Goal: Task Accomplishment & Management: Complete application form

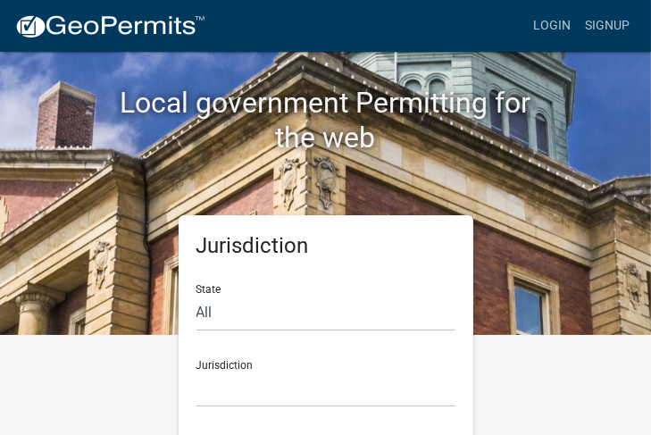
scroll to position [105, 0]
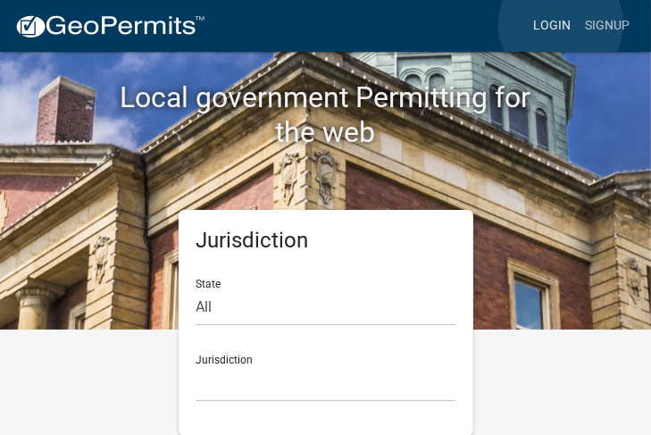
click at [560, 23] on link "Login" at bounding box center [552, 26] width 52 height 34
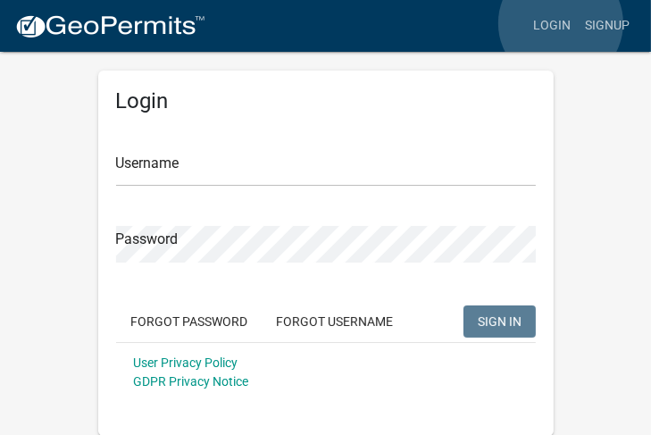
click at [560, 23] on link "Login" at bounding box center [552, 26] width 52 height 34
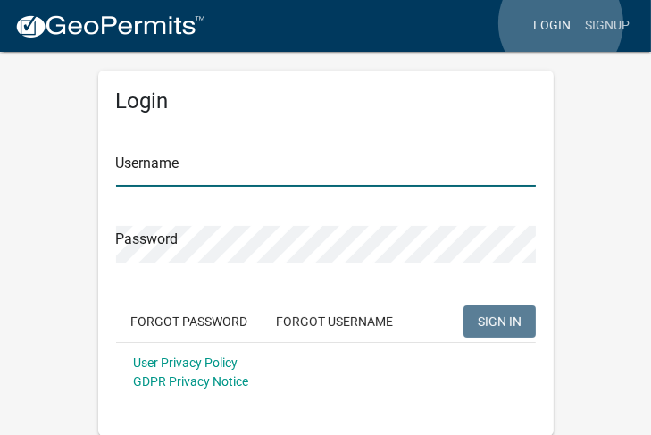
type input "Ebby"
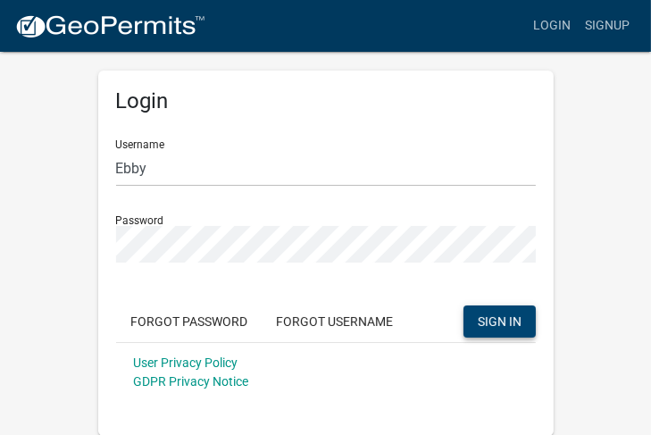
click at [498, 321] on span "SIGN IN" at bounding box center [499, 320] width 44 height 14
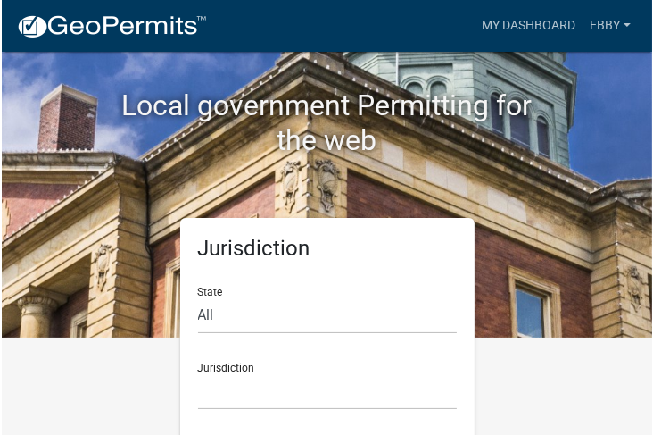
scroll to position [105, 0]
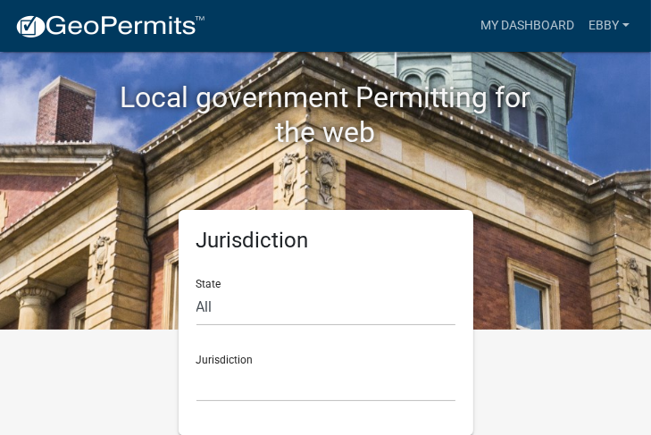
click at [212, 279] on div "State All [US_STATE] [US_STATE] [US_STATE] [US_STATE] [US_STATE] [US_STATE] [US…" at bounding box center [325, 295] width 259 height 62
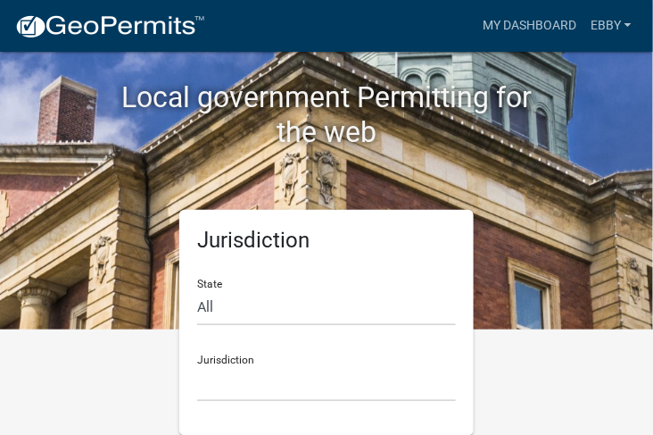
scroll to position [104, 0]
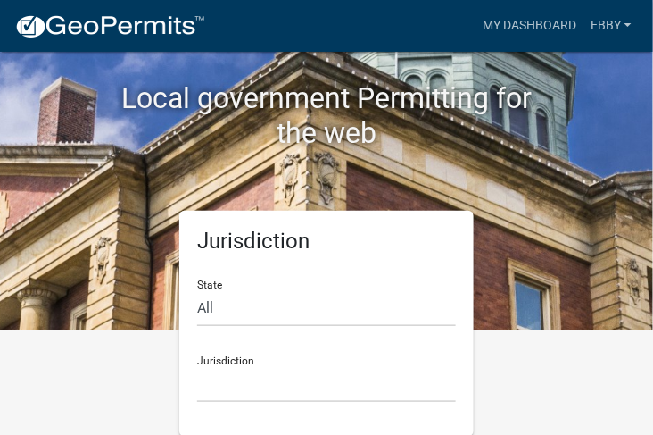
drag, startPoint x: 610, startPoint y: 409, endPoint x: 607, endPoint y: 396, distance: 13.0
click at [607, 330] on html "Internet Explorer does NOT work with GeoPermits. Get a new browser for more sec…" at bounding box center [326, 113] width 653 height 435
click at [209, 320] on select "All [US_STATE] [US_STATE] [US_STATE] [US_STATE] [US_STATE] [US_STATE] [US_STATE…" at bounding box center [326, 308] width 259 height 37
select select "[US_STATE]"
click at [197, 290] on select "All [US_STATE] [US_STATE] [US_STATE] [US_STATE] [US_STATE] [US_STATE] [US_STATE…" at bounding box center [326, 308] width 259 height 37
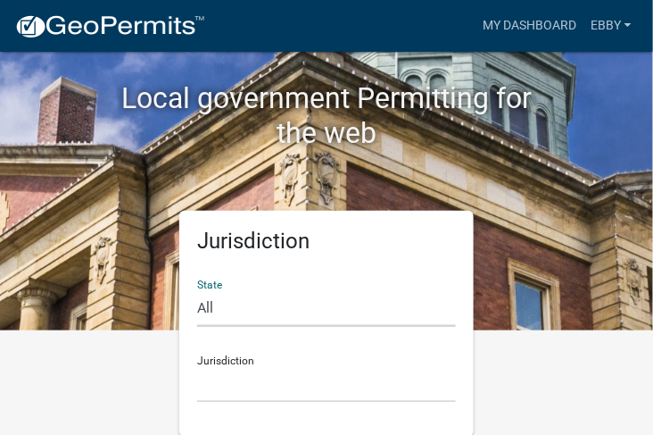
scroll to position [105, 0]
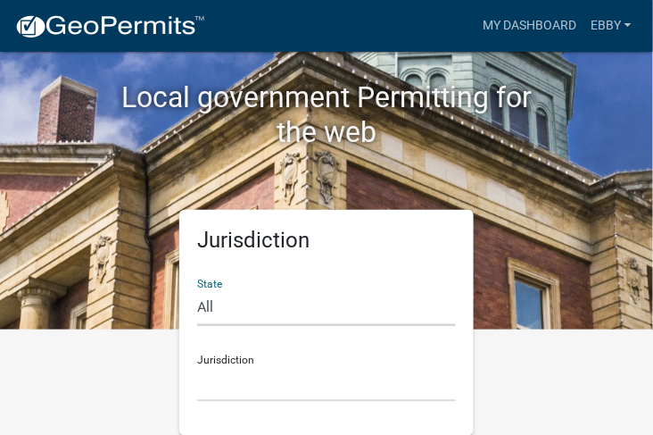
click at [650, 155] on div "Local government Permitting for the web Jurisdiction State All [US_STATE] [US_S…" at bounding box center [326, 112] width 653 height 435
drag, startPoint x: 648, startPoint y: 297, endPoint x: 650, endPoint y: 329, distance: 32.2
click at [650, 327] on div "Local government Permitting for the web Jurisdiction State All [US_STATE] [US_S…" at bounding box center [326, 112] width 653 height 435
drag, startPoint x: 650, startPoint y: 329, endPoint x: 601, endPoint y: 334, distance: 49.3
click at [650, 329] on html "Internet Explorer does NOT work with GeoPermits. Get a new browser for more sec…" at bounding box center [326, 112] width 653 height 435
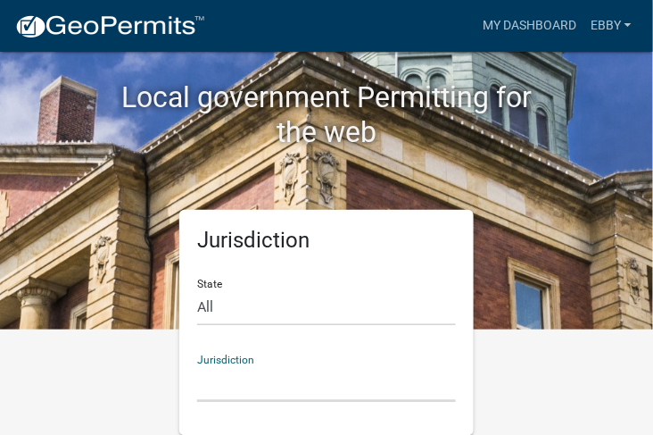
drag, startPoint x: 197, startPoint y: 378, endPoint x: 208, endPoint y: 373, distance: 11.6
click at [197, 378] on select "[GEOGRAPHIC_DATA], [US_STATE] [GEOGRAPHIC_DATA], [US_STATE] [GEOGRAPHIC_DATA], …" at bounding box center [326, 383] width 259 height 37
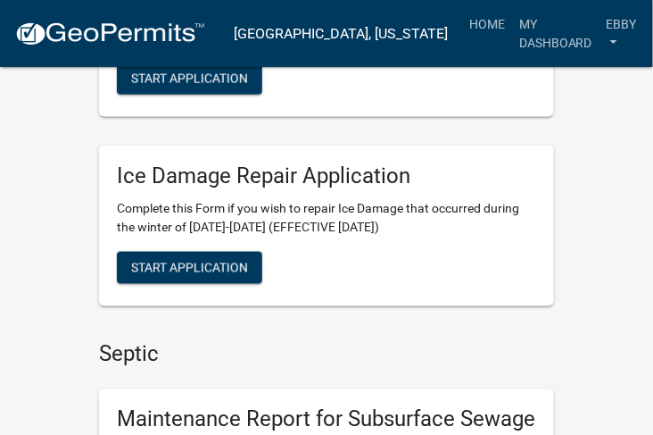
scroll to position [397, 0]
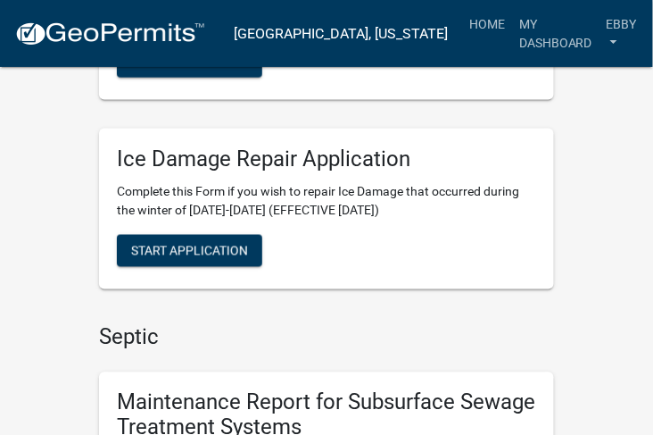
drag, startPoint x: 648, startPoint y: 81, endPoint x: 646, endPoint y: 90, distance: 9.1
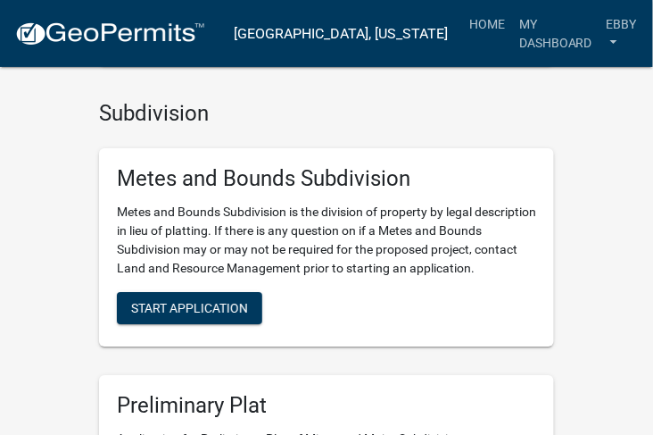
scroll to position [2039, 0]
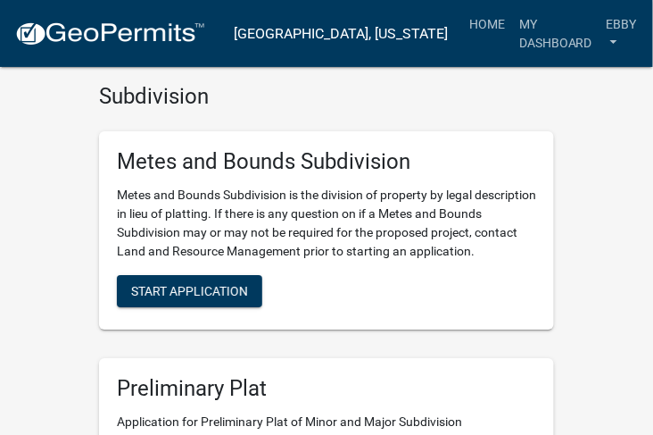
click at [8, 259] on div "My Applications Show More There are no applications Seasonal Registrations & Ap…" at bounding box center [326, 222] width 653 height 4522
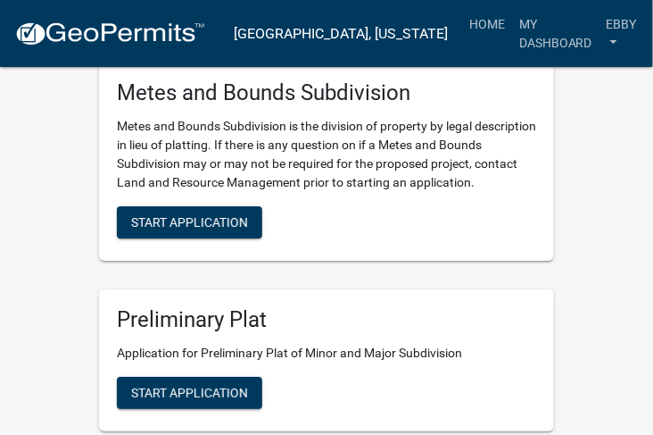
scroll to position [2129, 0]
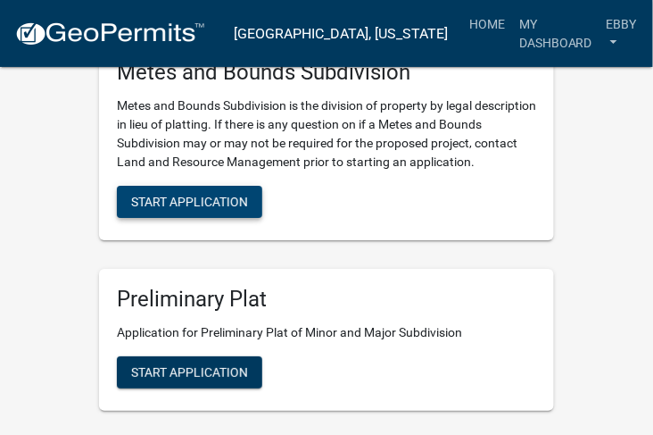
click at [237, 195] on span "Start Application" at bounding box center [189, 202] width 117 height 14
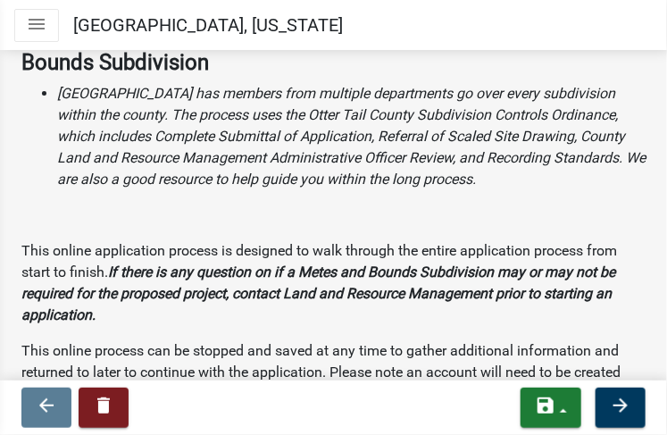
scroll to position [129, 0]
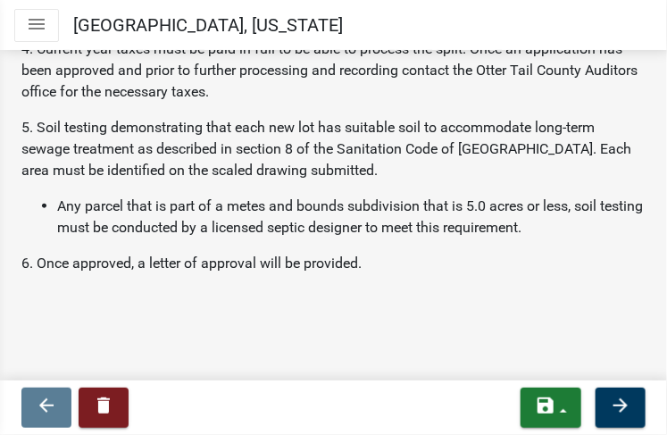
scroll to position [836, 0]
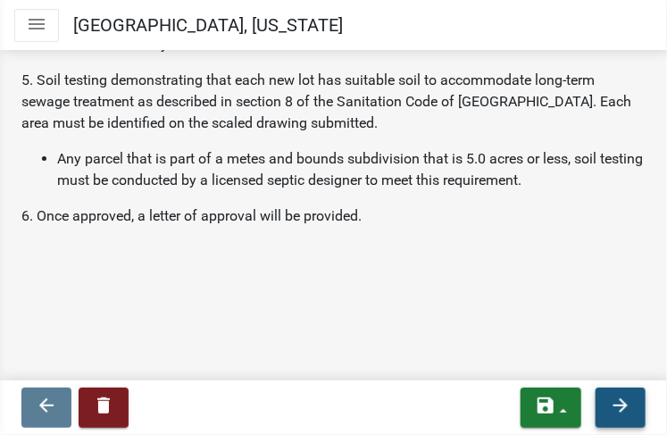
click at [621, 403] on icon "arrow_forward" at bounding box center [620, 404] width 21 height 21
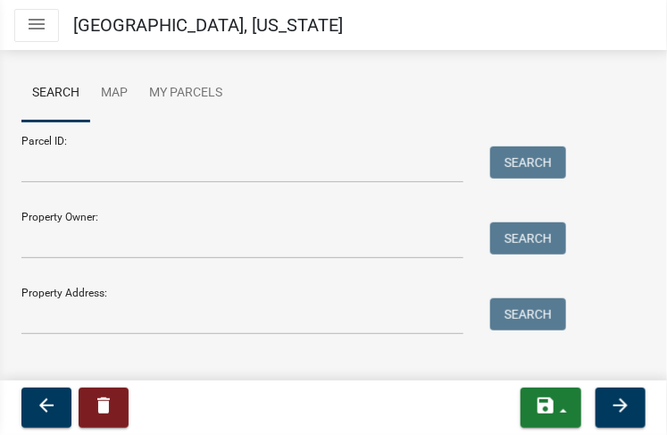
scroll to position [195, 0]
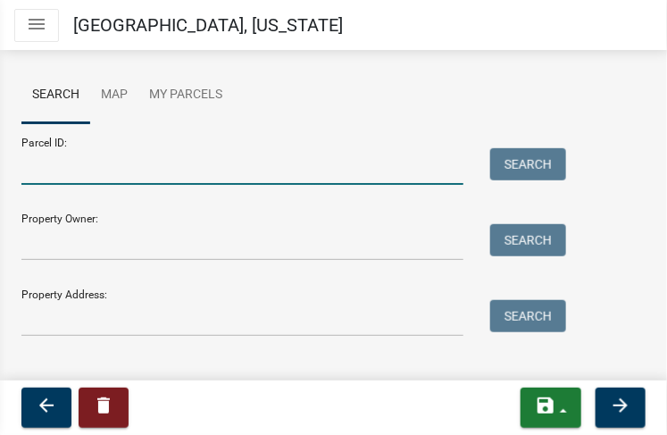
click at [33, 170] on input "Parcel ID:" at bounding box center [242, 166] width 442 height 37
type input "In Go"
click at [371, 283] on div "Property Address: Search" at bounding box center [288, 306] width 535 height 62
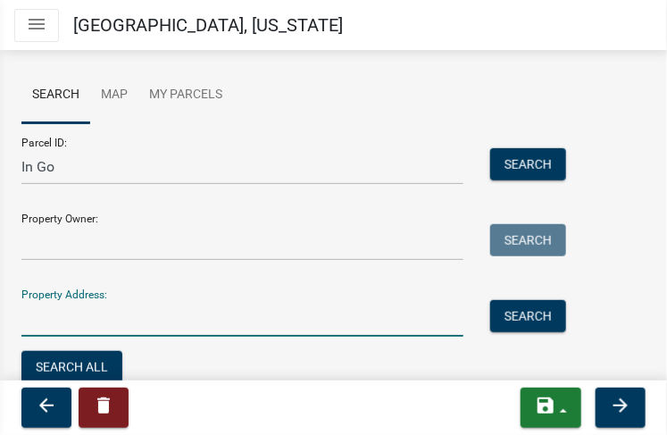
click at [381, 306] on input "Property Address:" at bounding box center [242, 318] width 442 height 37
drag, startPoint x: 73, startPoint y: 335, endPoint x: 46, endPoint y: 317, distance: 32.2
click at [47, 317] on form "Parcel ID: In Go Search Property Owner: Search Property Address: Search Search …" at bounding box center [288, 255] width 535 height 264
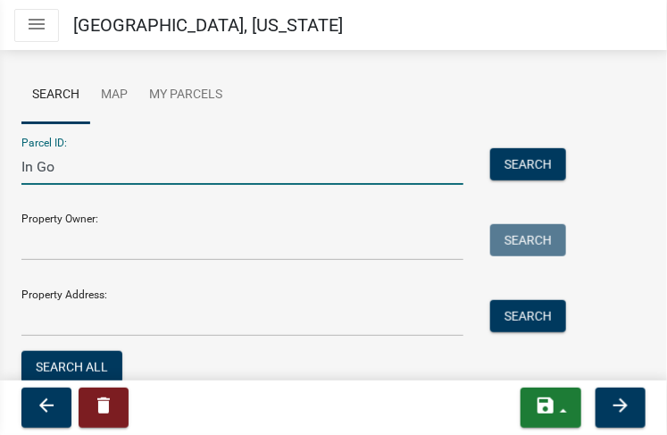
click at [54, 168] on input "In Go" at bounding box center [242, 166] width 442 height 37
click at [74, 166] on input "In Gov't :ot" at bounding box center [242, 166] width 442 height 37
click at [97, 165] on input "In Gov't Lot" at bounding box center [242, 166] width 442 height 37
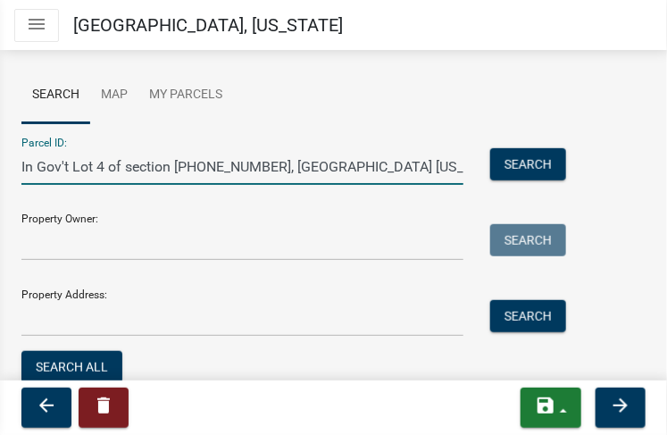
click at [283, 165] on input "In Gov't Lot 4 of section [PHONE_NUMBER], [GEOGRAPHIC_DATA] [US_STATE]" at bounding box center [242, 166] width 442 height 37
click at [21, 165] on input "In Gov't Lot 4 of section [PHONE_NUMBER], [GEOGRAPHIC_DATA] [US_STATE]" at bounding box center [242, 166] width 442 height 37
click at [44, 155] on input "Parcel In Gov't Lot 4 of section [PHONE_NUMBER], [GEOGRAPHIC_DATA] [US_STATE]" at bounding box center [242, 166] width 442 height 37
click at [39, 188] on form "Parcel ID: In Gov't Lot 4 of section [PHONE_NUMBER], [GEOGRAPHIC_DATA] [US_STAT…" at bounding box center [288, 255] width 535 height 264
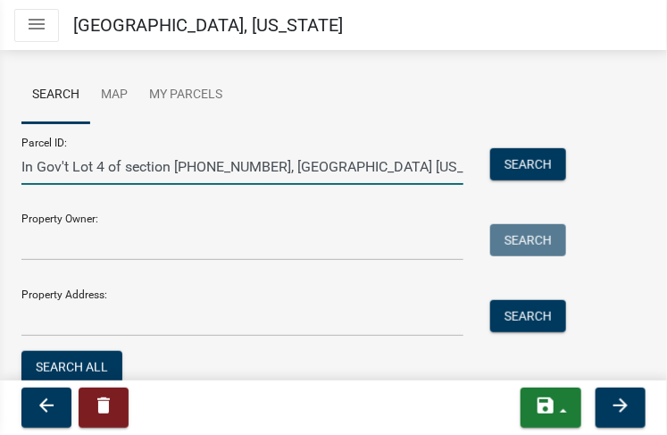
click at [22, 163] on input "In Gov't Lot 4 of section [PHONE_NUMBER], [GEOGRAPHIC_DATA] [US_STATE]" at bounding box center [242, 166] width 442 height 37
click at [21, 167] on input "In Gov't Lot 4 of section [PHONE_NUMBER], [GEOGRAPHIC_DATA] [US_STATE]" at bounding box center [242, 166] width 442 height 37
click at [8, 187] on div "Parcel search Please select the primary parcel for this application. You may se…" at bounding box center [333, 138] width 651 height 529
click at [57, 162] on input "Parce In Gov't Lot 4 of section [PHONE_NUMBER], [GEOGRAPHIC_DATA] [US_STATE]" at bounding box center [242, 166] width 442 height 37
click at [54, 163] on input "Parce In Gov't Lot 4 of section [PHONE_NUMBER], [GEOGRAPHIC_DATA] [US_STATE]" at bounding box center [242, 166] width 442 height 37
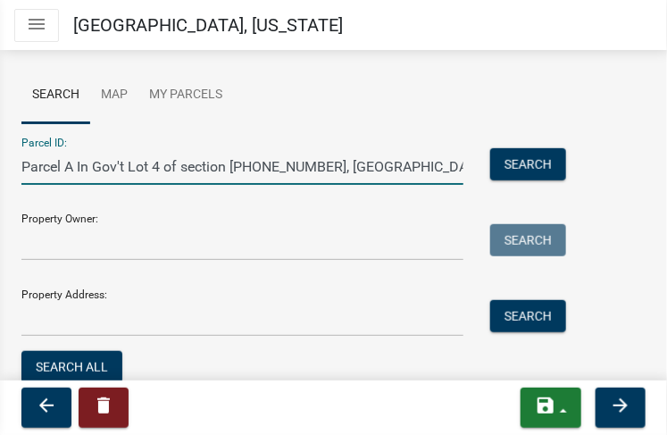
click at [22, 162] on input "Parcel A In Gov't Lot 4 of section [PHONE_NUMBER], [GEOGRAPHIC_DATA] [US_STATE]" at bounding box center [242, 166] width 442 height 37
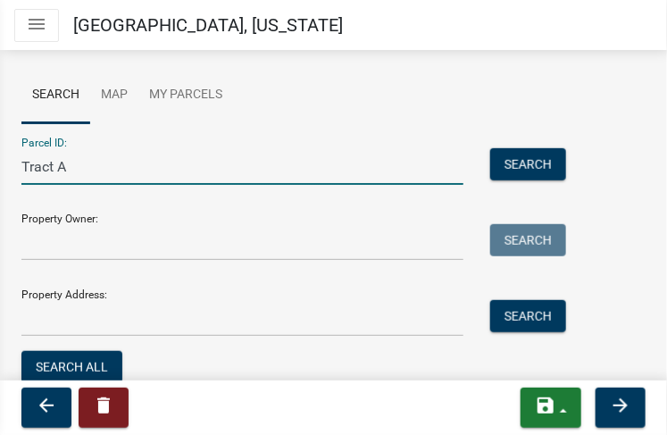
click at [34, 245] on input "Property Owner:" at bounding box center [242, 242] width 442 height 37
click at [564, 406] on button "save" at bounding box center [550, 407] width 61 height 40
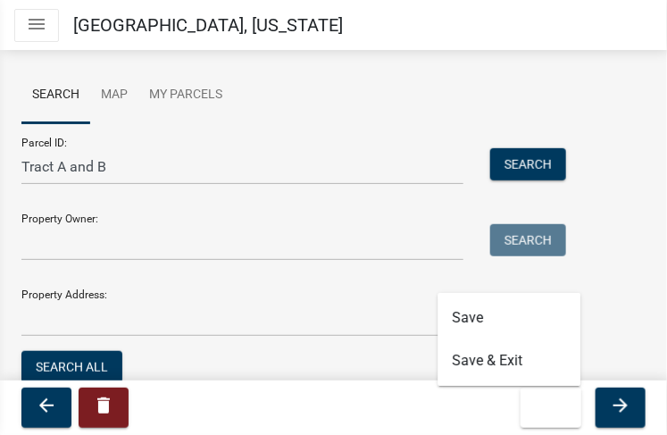
click at [622, 280] on div "Parcel ID: Tract A and B Search Property Owner: Search Property Address: Search…" at bounding box center [333, 255] width 624 height 264
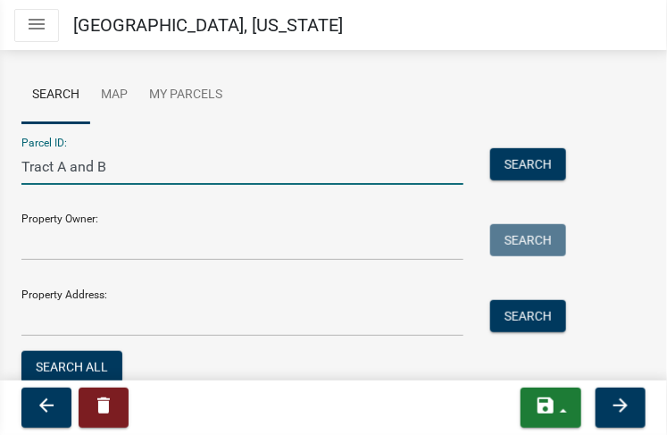
click at [112, 164] on input "Tract A and B" at bounding box center [242, 166] width 442 height 37
click at [235, 199] on div "Property Owner: Search" at bounding box center [288, 230] width 535 height 62
click at [114, 166] on input "Tract A and B" at bounding box center [242, 166] width 442 height 37
click at [136, 162] on input "Tract A and B of Parcel A." at bounding box center [242, 166] width 442 height 37
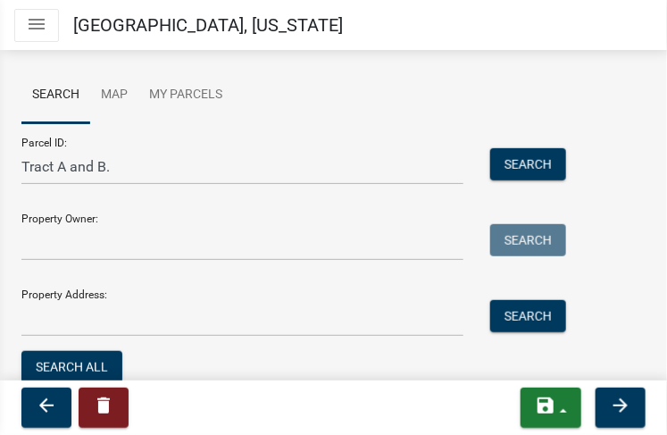
click at [158, 211] on div "Property Owner: Search" at bounding box center [288, 230] width 535 height 62
click at [158, 213] on div "Property Owner: Search" at bounding box center [288, 230] width 535 height 62
click at [121, 163] on input "Tract A and B." at bounding box center [242, 166] width 442 height 37
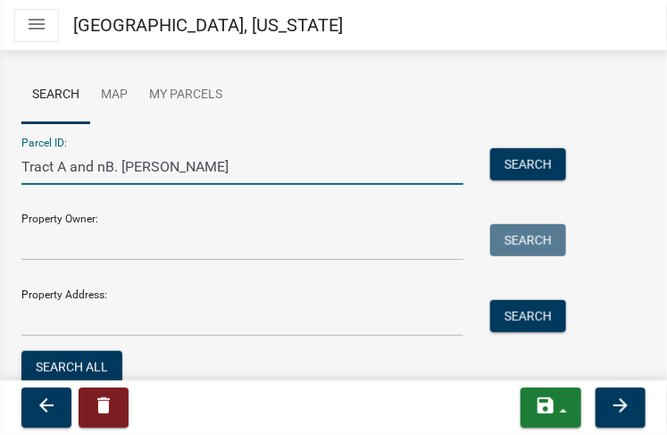
click at [96, 164] on input "Tract A and nB. [PERSON_NAME]" at bounding box center [242, 166] width 442 height 37
click at [151, 164] on input "Tract A and [PERSON_NAME]" at bounding box center [242, 166] width 442 height 37
click at [143, 165] on input "Tract A and [PERSON_NAME]" at bounding box center [242, 166] width 442 height 37
click at [139, 156] on input "Tract A and B. Govenr" at bounding box center [242, 166] width 442 height 37
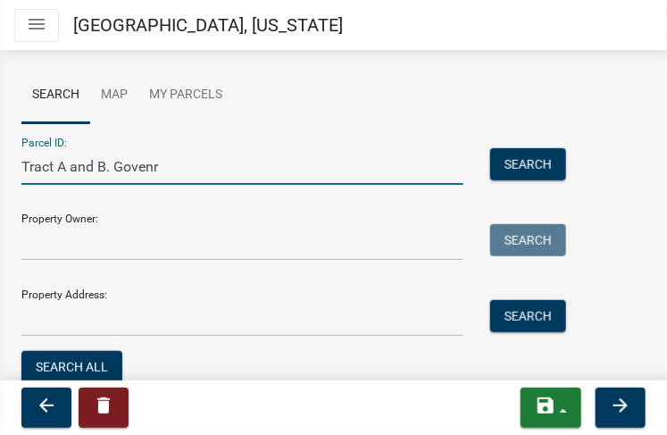
click at [139, 156] on input "Tract A and B. Govenr" at bounding box center [242, 166] width 442 height 37
click at [142, 156] on input "Tract A and B. Govenr" at bounding box center [242, 166] width 442 height 37
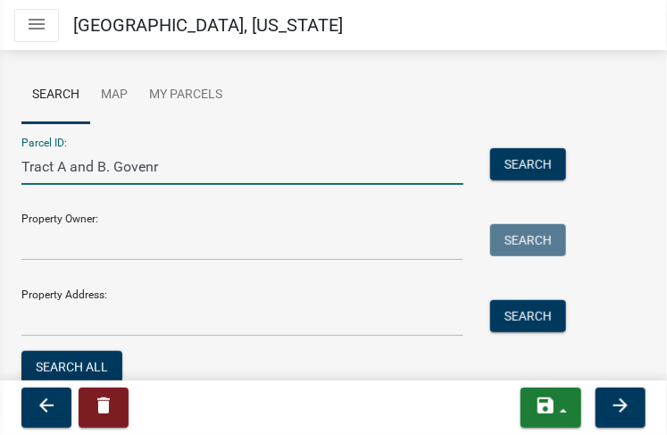
click at [158, 167] on input "Tract A and B. Govenr" at bounding box center [242, 166] width 442 height 37
click at [194, 155] on input "Tract A and B. Government wLot 4 of Section 36, T" at bounding box center [242, 166] width 442 height 37
click at [328, 164] on input "Tract A and B. Government Lot 4 of Section 36, T" at bounding box center [242, 166] width 442 height 37
click at [361, 148] on input "Tract A and B. Government Lot 4 of Section 36, Twp 135 North," at bounding box center [242, 166] width 442 height 37
click at [425, 162] on input "Tract A and B. Government Lot 4 of Section 36, Twp 135 North," at bounding box center [242, 166] width 442 height 37
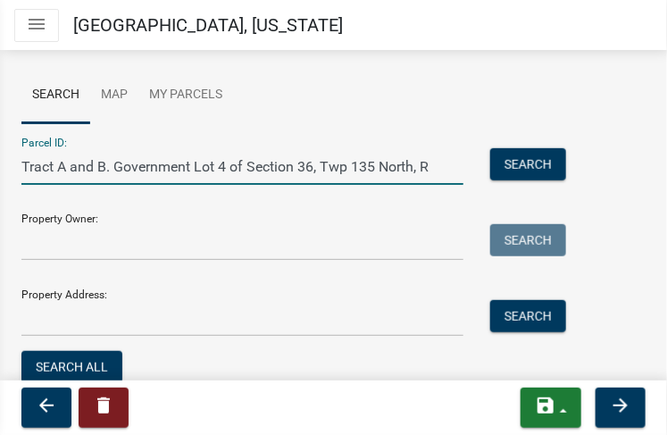
click at [419, 168] on input "Tract A and B. Government Lot 4 of Section 36, Twp 135 North, R" at bounding box center [242, 166] width 442 height 37
click at [432, 165] on input "Tract A and B. Government Lot 4 of Section 36, Twp 135 North, R" at bounding box center [242, 166] width 442 height 37
type input "Tract A and B. Government Lot 4 of Section 36, Twp 135 North, Range 39 West of …"
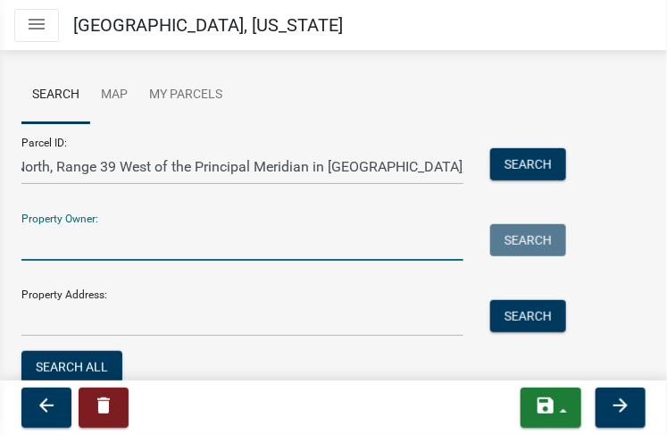
scroll to position [0, 0]
click at [43, 241] on input "Property Owner:" at bounding box center [242, 242] width 442 height 37
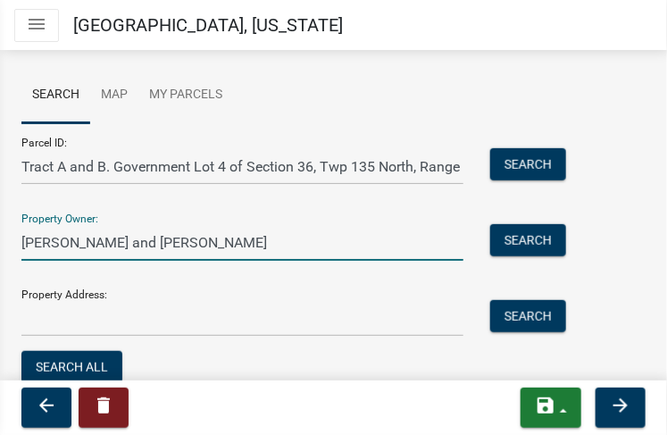
type input "[PERSON_NAME] and [PERSON_NAME]"
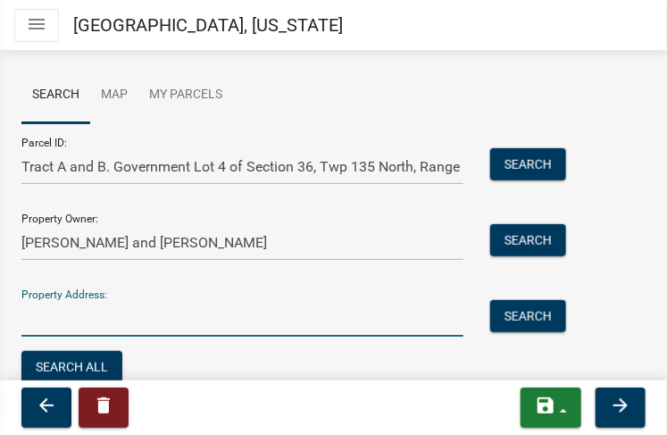
click at [36, 318] on input "Property Address:" at bounding box center [242, 318] width 442 height 37
click at [87, 320] on input "Property Address:" at bounding box center [242, 318] width 442 height 37
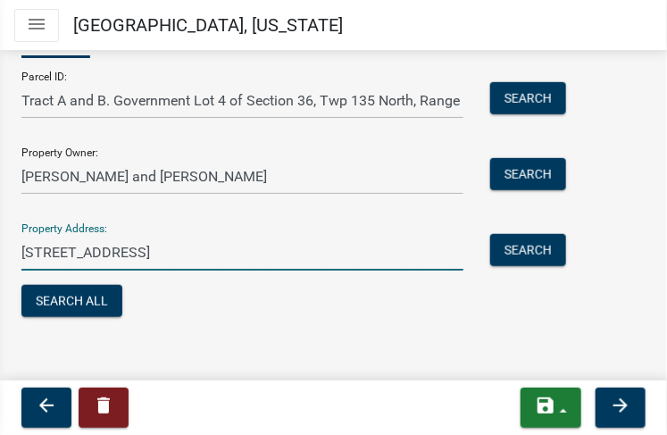
scroll to position [270, 0]
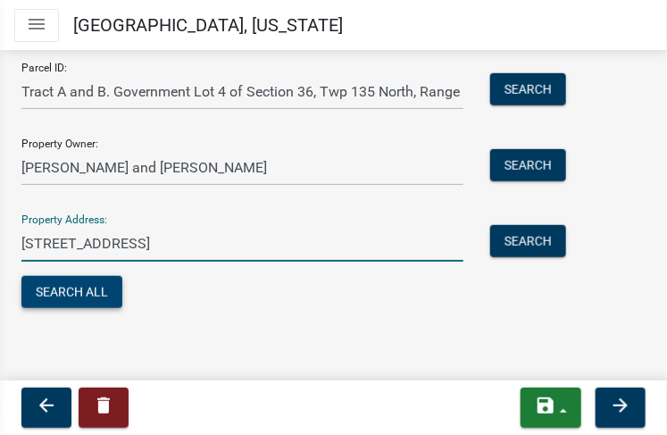
type input "[STREET_ADDRESS]"
click at [88, 294] on button "Search All" at bounding box center [71, 292] width 101 height 32
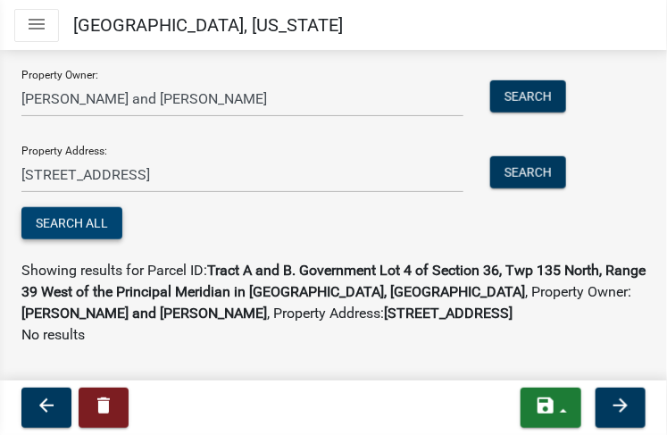
scroll to position [371, 0]
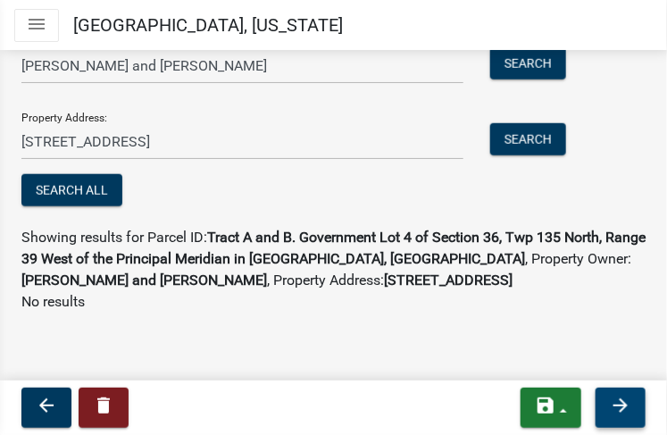
click at [619, 408] on icon "arrow_forward" at bounding box center [620, 404] width 21 height 21
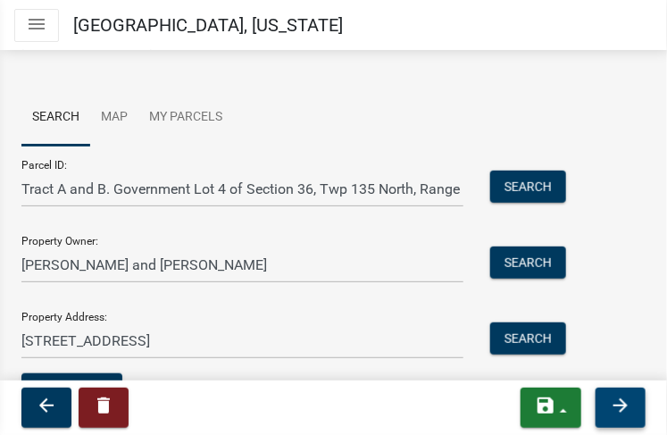
scroll to position [137, 0]
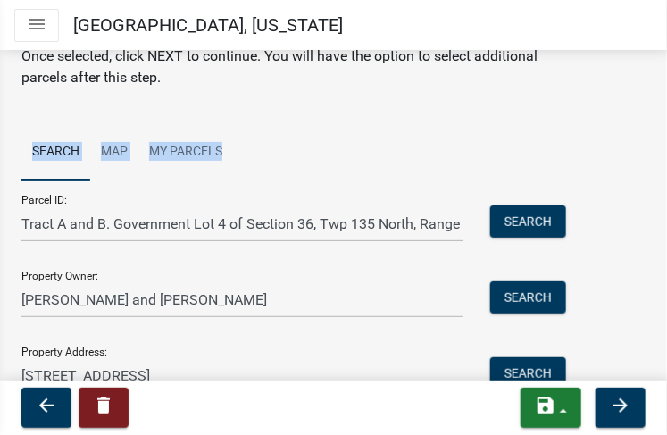
drag, startPoint x: 649, startPoint y: 104, endPoint x: 644, endPoint y: 76, distance: 28.0
click at [644, 76] on div "Parcel search Please select the primary parcel for this application. You may se…" at bounding box center [333, 246] width 667 height 631
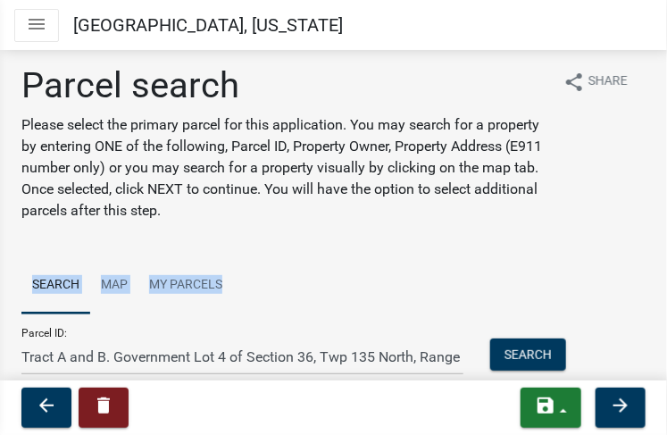
scroll to position [0, 0]
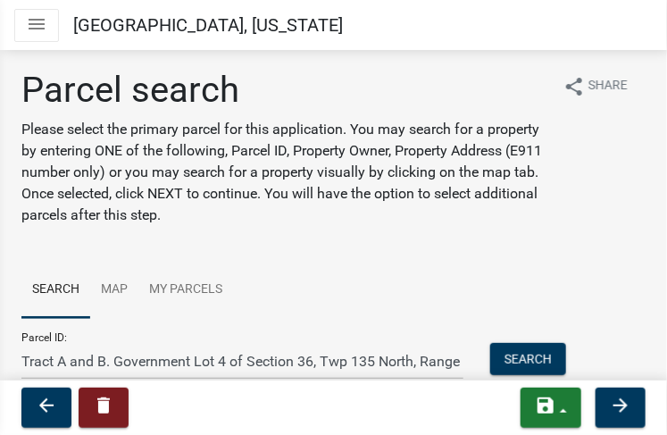
click at [650, 49] on nav "Toggle drawer menu [GEOGRAPHIC_DATA], [US_STATE]" at bounding box center [333, 25] width 667 height 50
drag, startPoint x: 480, startPoint y: 1, endPoint x: 39, endPoint y: 21, distance: 441.3
click at [39, 21] on icon "menu" at bounding box center [36, 23] width 21 height 21
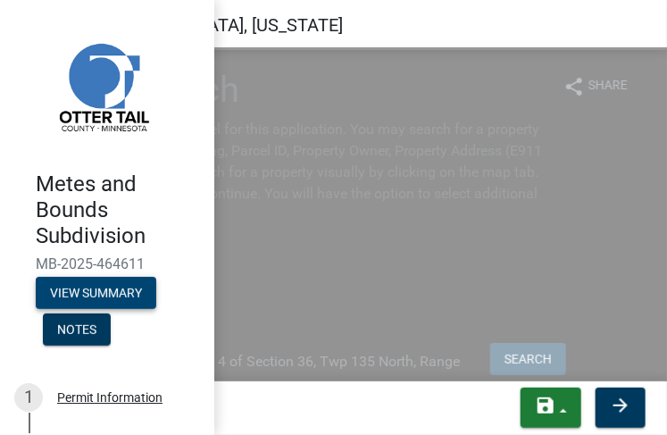
click at [111, 288] on button "View Summary" at bounding box center [96, 293] width 120 height 32
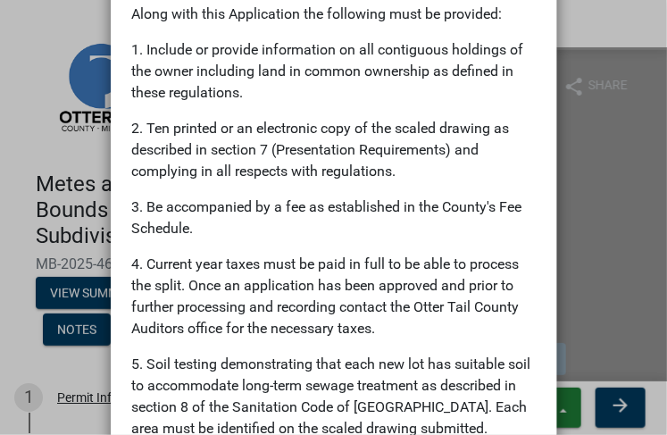
scroll to position [842, 0]
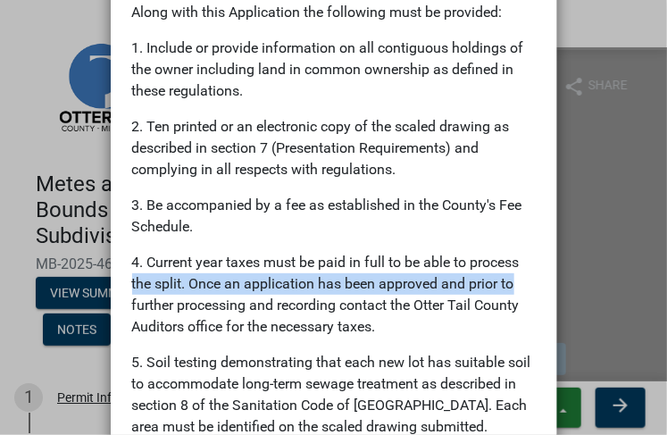
drag, startPoint x: 650, startPoint y: 266, endPoint x: 650, endPoint y: 276, distance: 9.8
click at [650, 276] on ngb-modal-window "Summary × Printer Friendly Permit Information Completed [DATE][DATE] 3:48 PM CD…" at bounding box center [333, 217] width 667 height 435
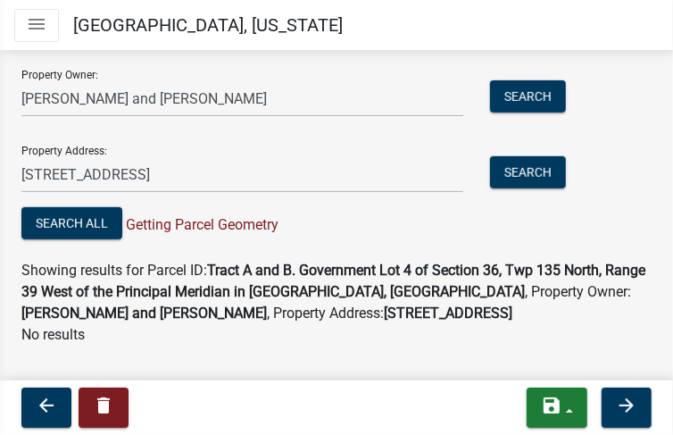
scroll to position [341, 0]
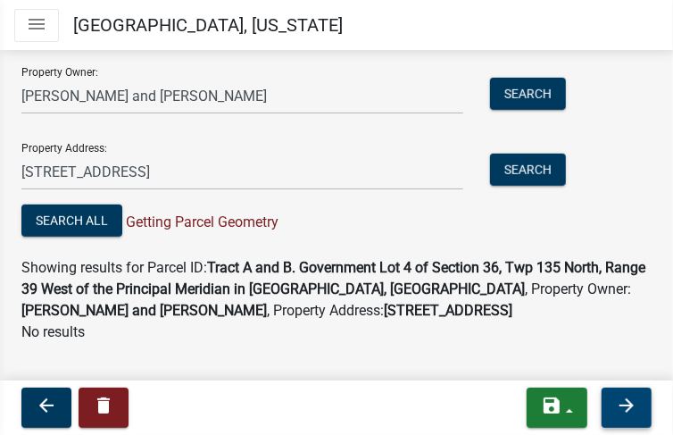
click at [623, 404] on icon "arrow_forward" at bounding box center [626, 404] width 21 height 21
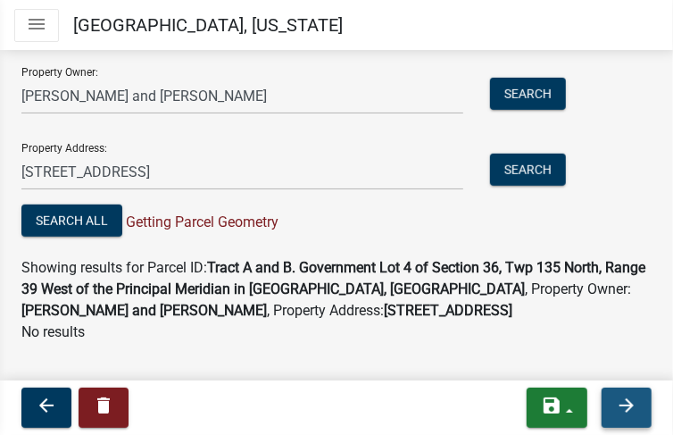
click at [626, 400] on icon "arrow_forward" at bounding box center [626, 404] width 21 height 21
click at [626, 401] on icon "arrow_forward" at bounding box center [626, 404] width 21 height 21
click at [626, 400] on icon "arrow_forward" at bounding box center [626, 404] width 21 height 21
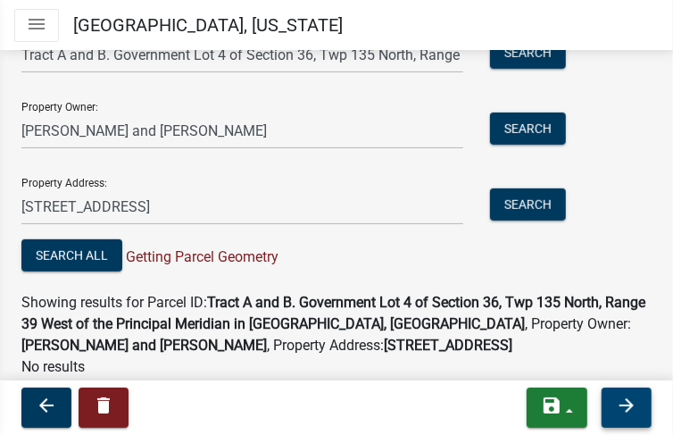
scroll to position [265, 0]
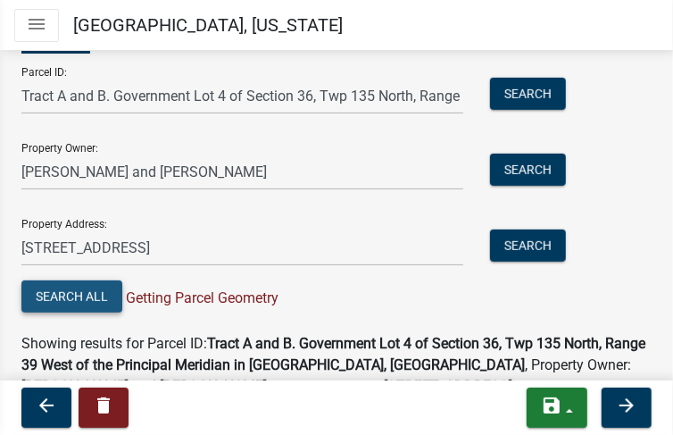
click at [98, 301] on button "Search All" at bounding box center [71, 296] width 101 height 32
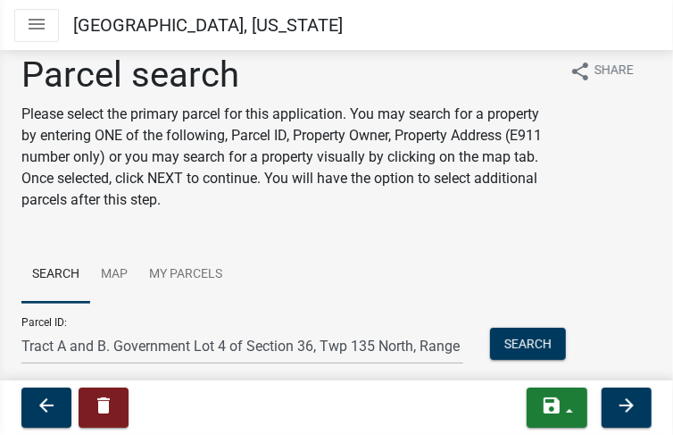
scroll to position [0, 0]
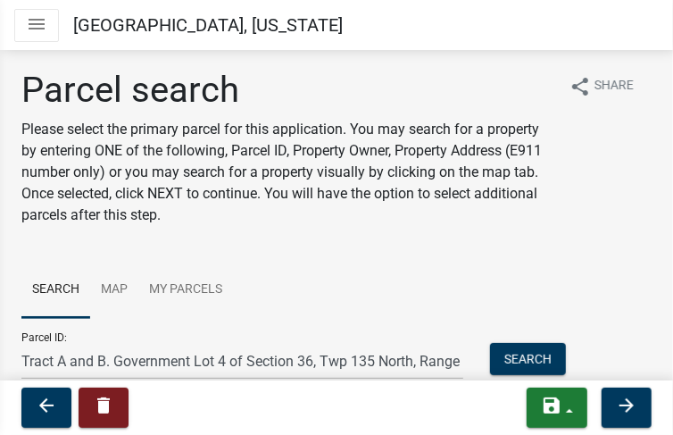
click at [650, 241] on div "Parcel search Please select the primary parcel for this application. You may se…" at bounding box center [336, 384] width 673 height 631
